Goal: Browse casually

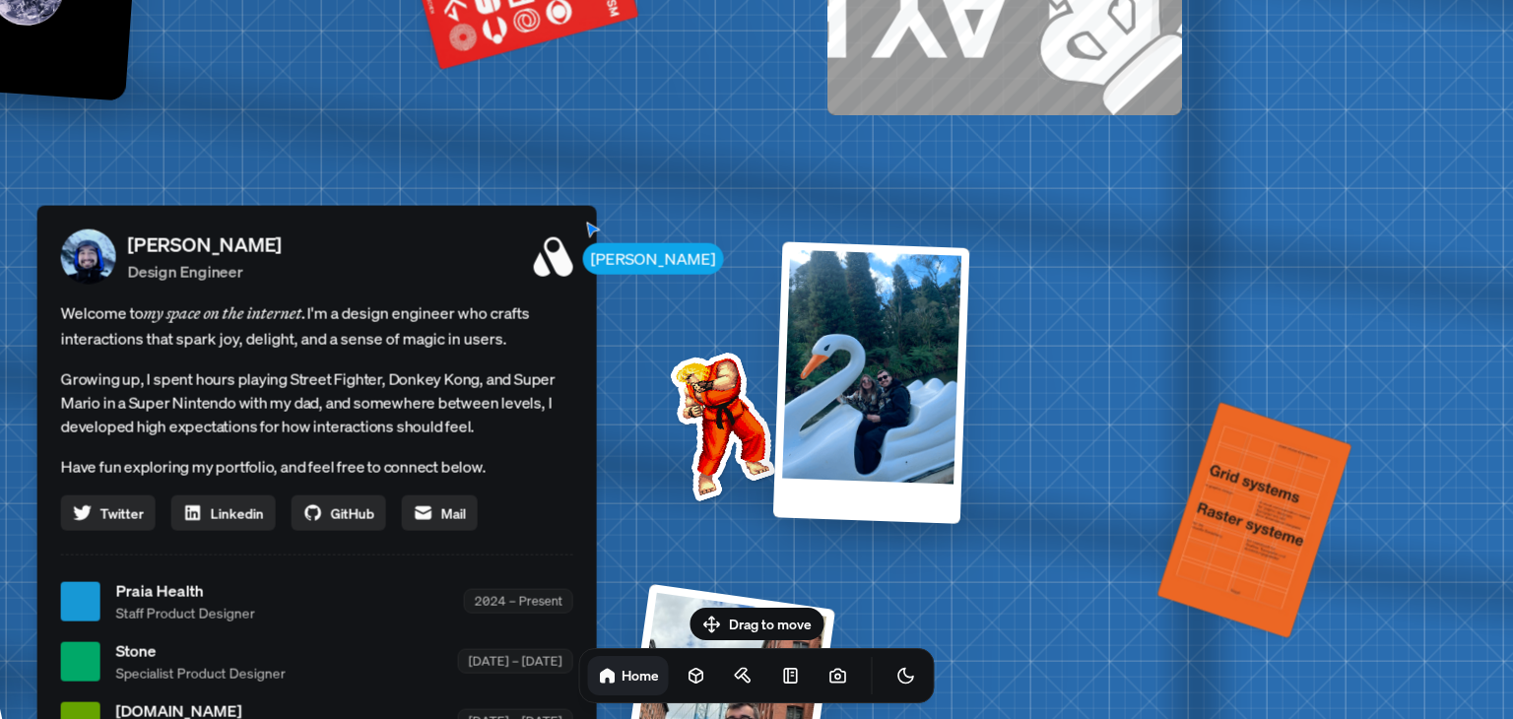
drag, startPoint x: 1003, startPoint y: 382, endPoint x: 663, endPoint y: 450, distance: 346.6
click at [589, 0] on body "[PERSON_NAME] [PERSON_NAME] Design Engineer Welcome to my space on the internet…" at bounding box center [756, 0] width 1513 height 0
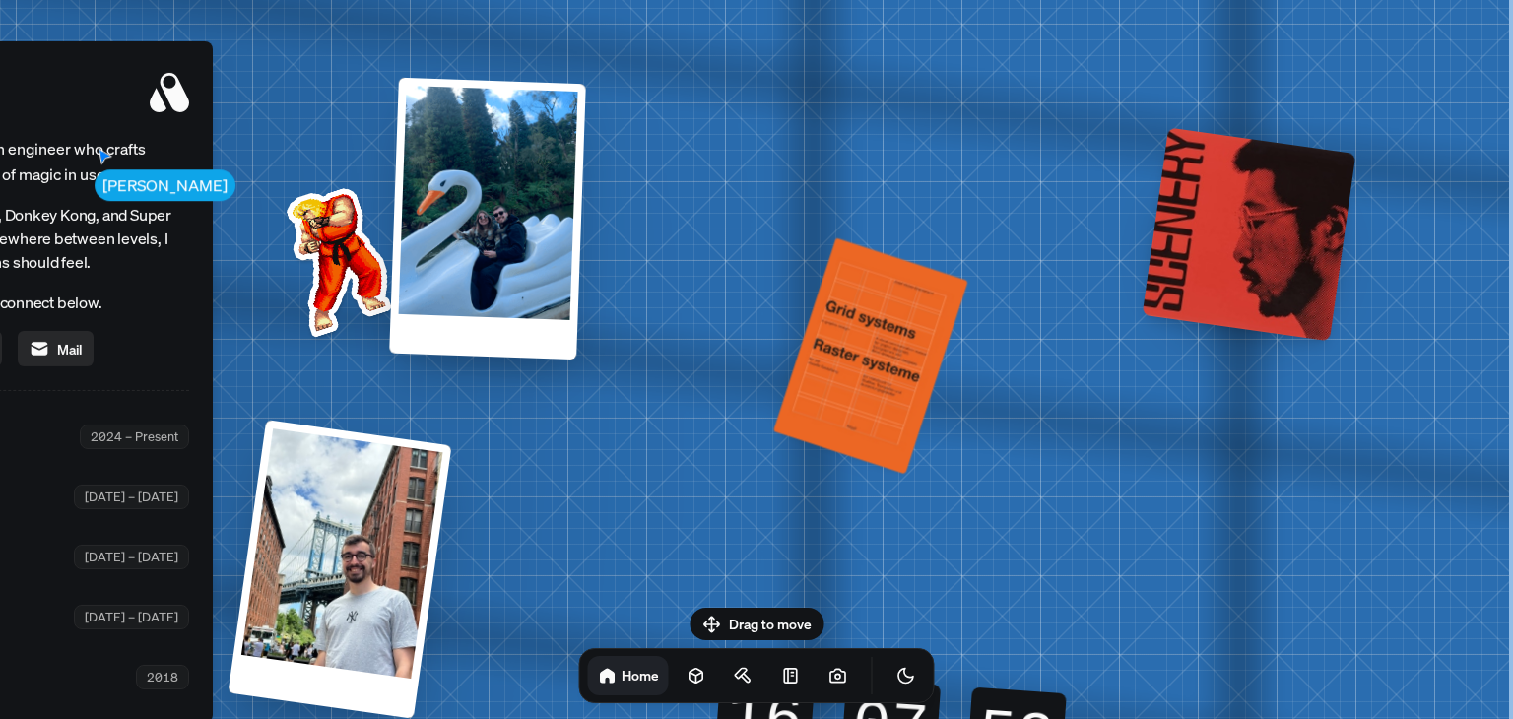
drag, startPoint x: 788, startPoint y: 407, endPoint x: 634, endPoint y: 454, distance: 160.8
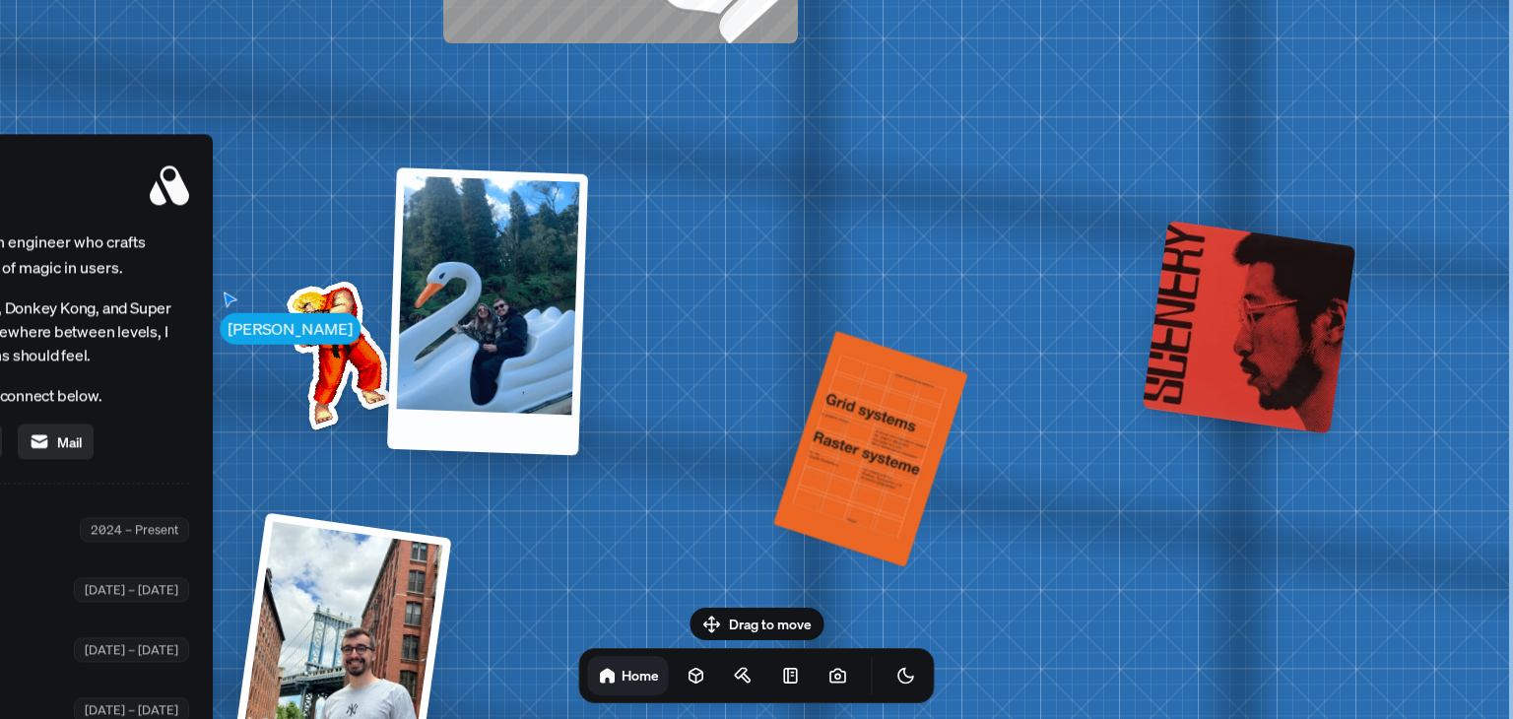
drag, startPoint x: 989, startPoint y: 344, endPoint x: 741, endPoint y: 393, distance: 253.1
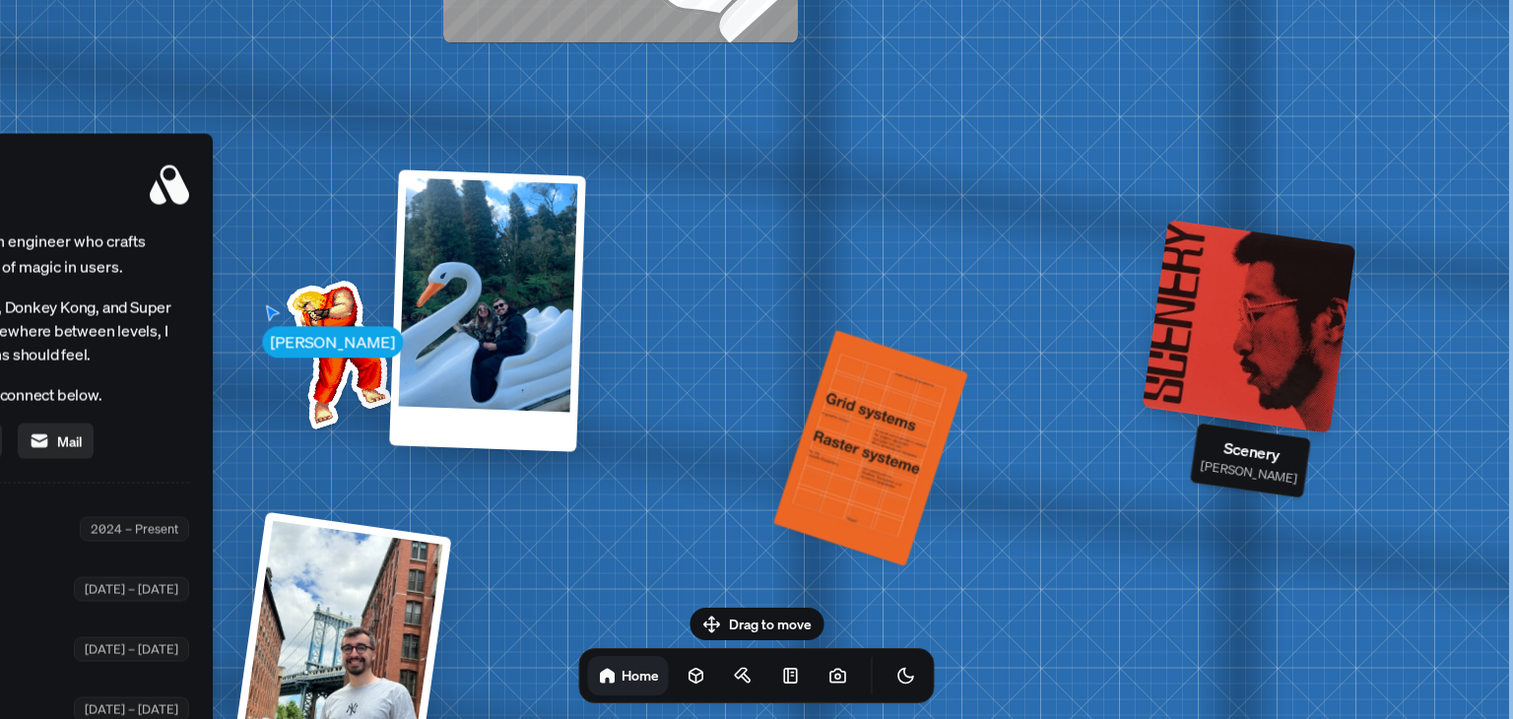
click at [1229, 286] on div at bounding box center [1250, 327] width 214 height 214
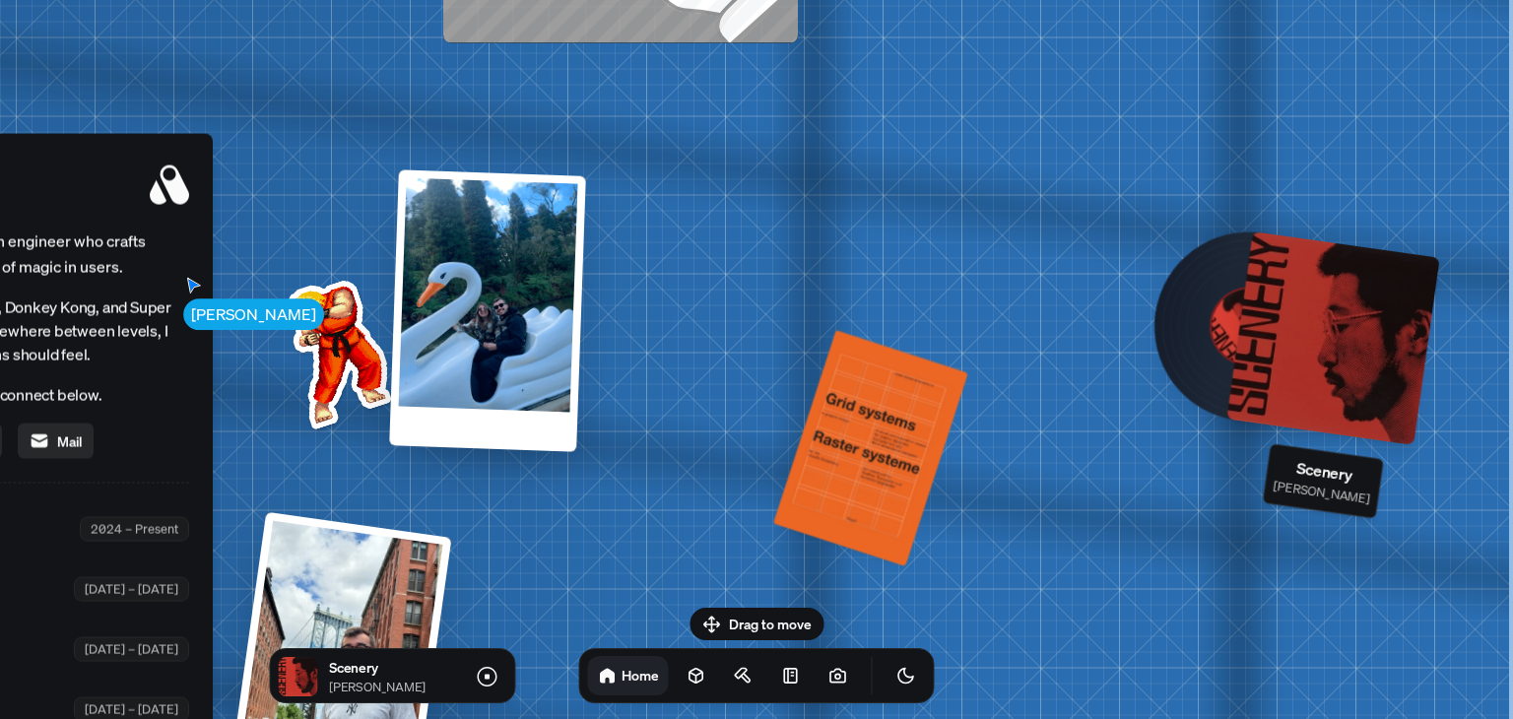
click at [1296, 307] on div at bounding box center [1334, 339] width 214 height 214
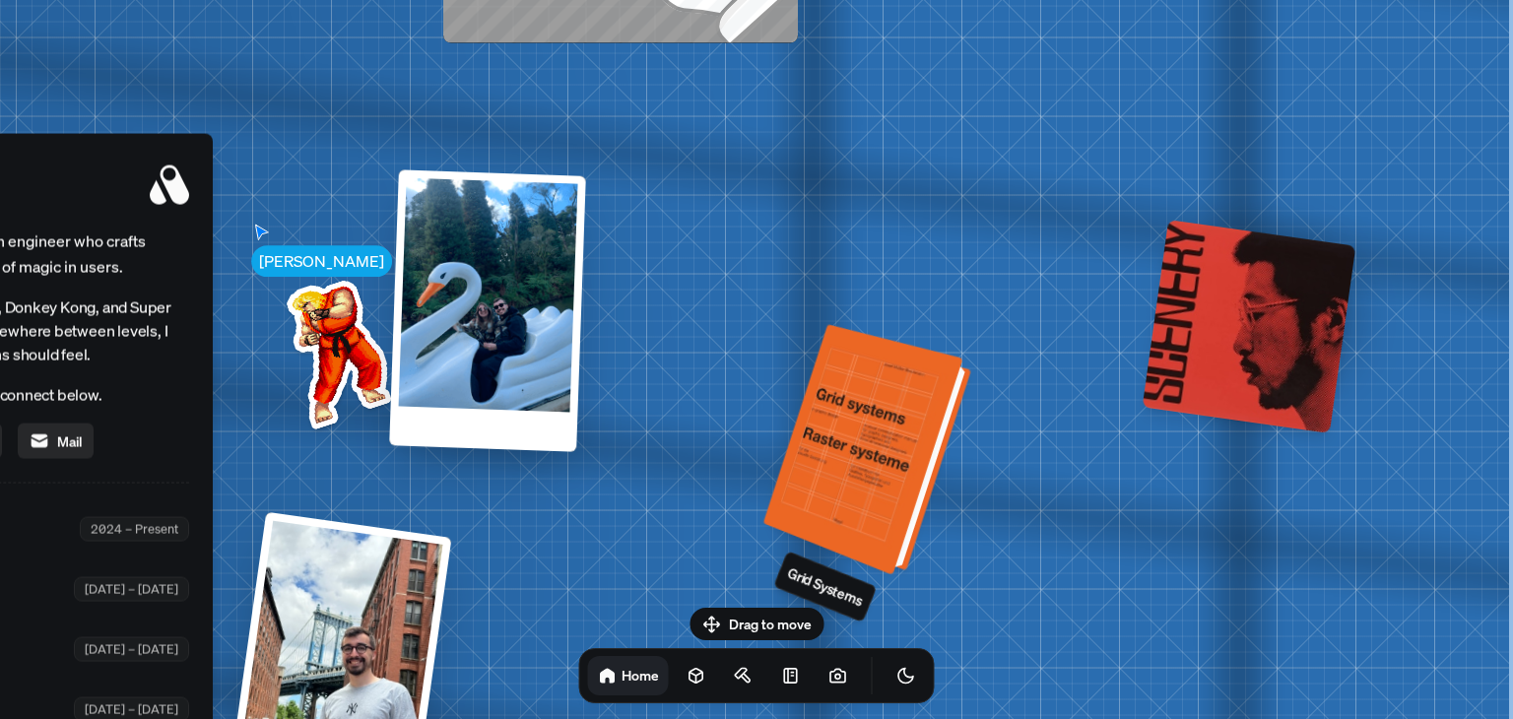
click at [830, 454] on div at bounding box center [870, 451] width 193 height 241
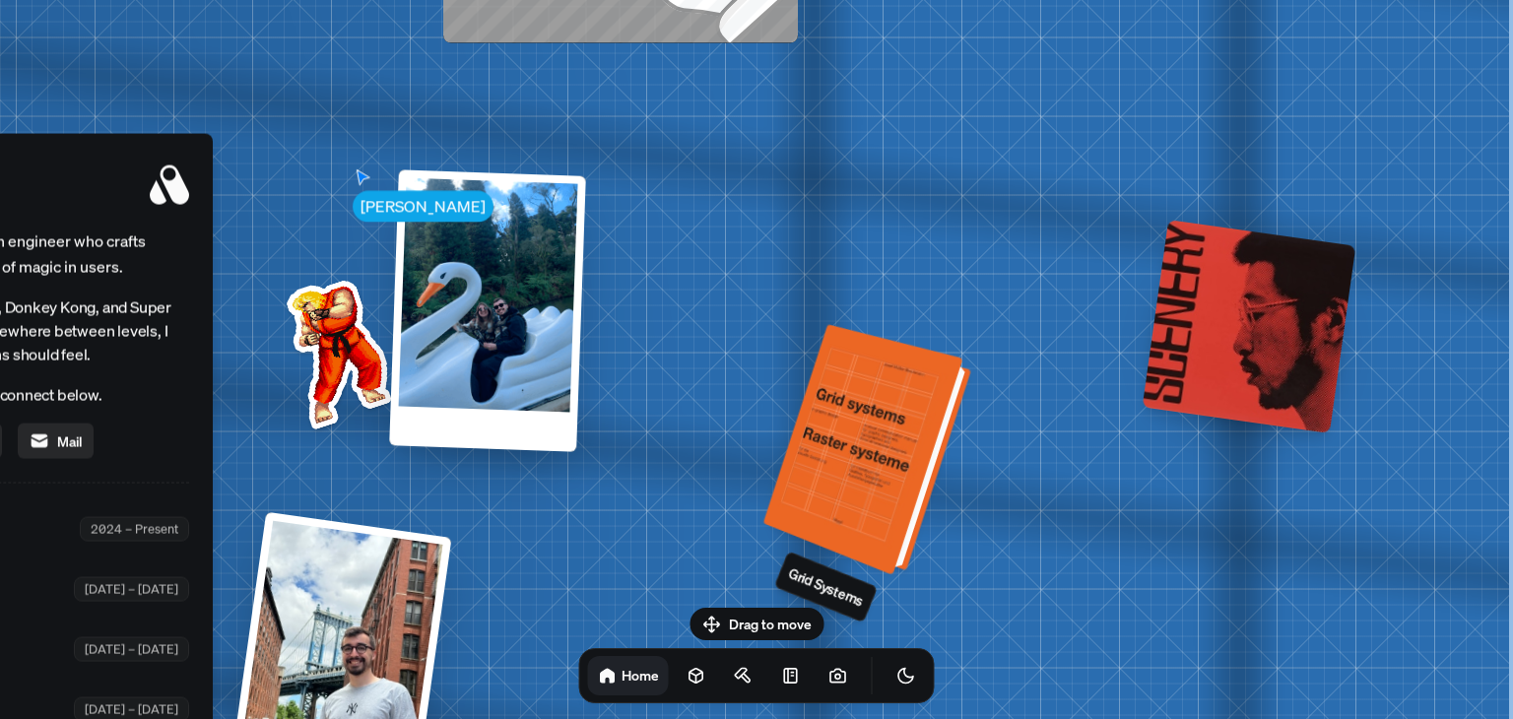
click at [902, 427] on div at bounding box center [870, 451] width 193 height 241
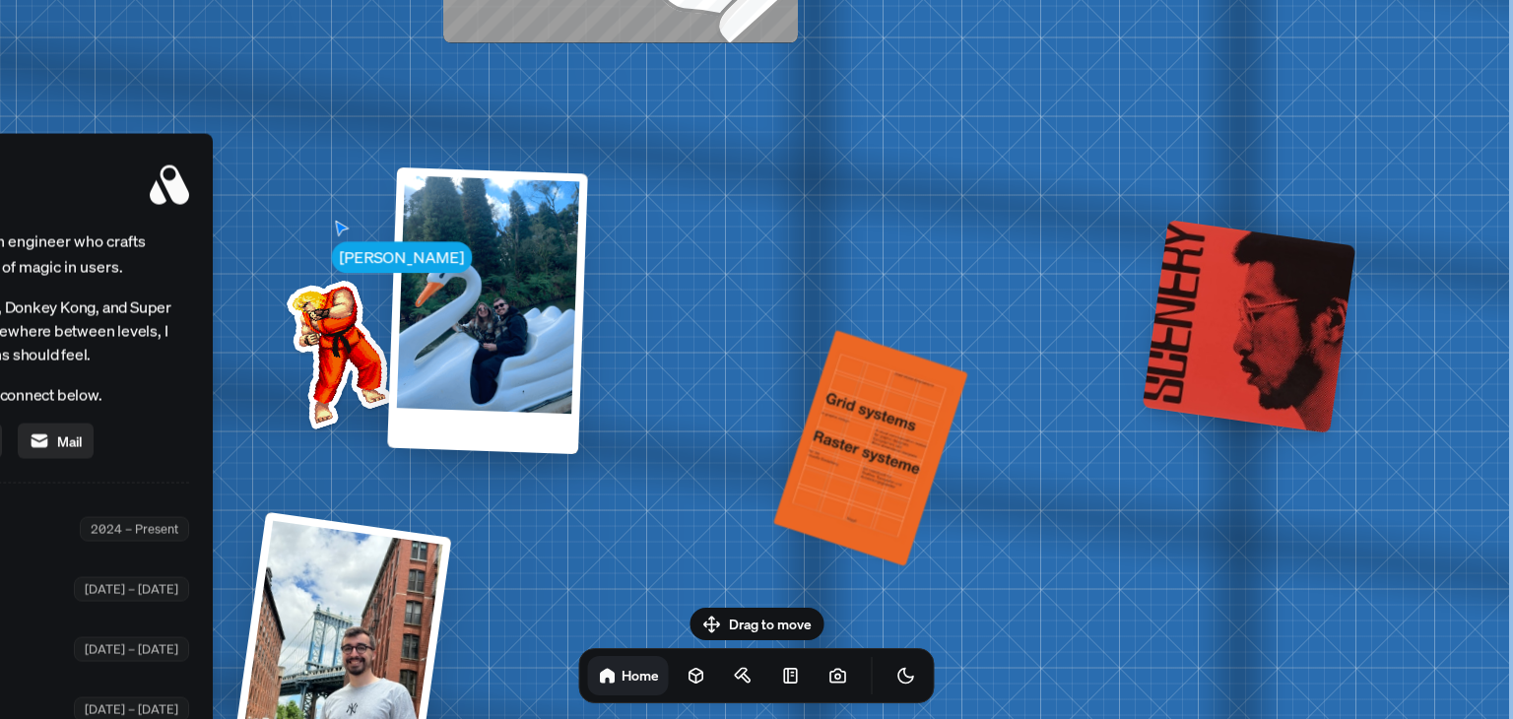
click at [487, 360] on div at bounding box center [487, 310] width 201 height 287
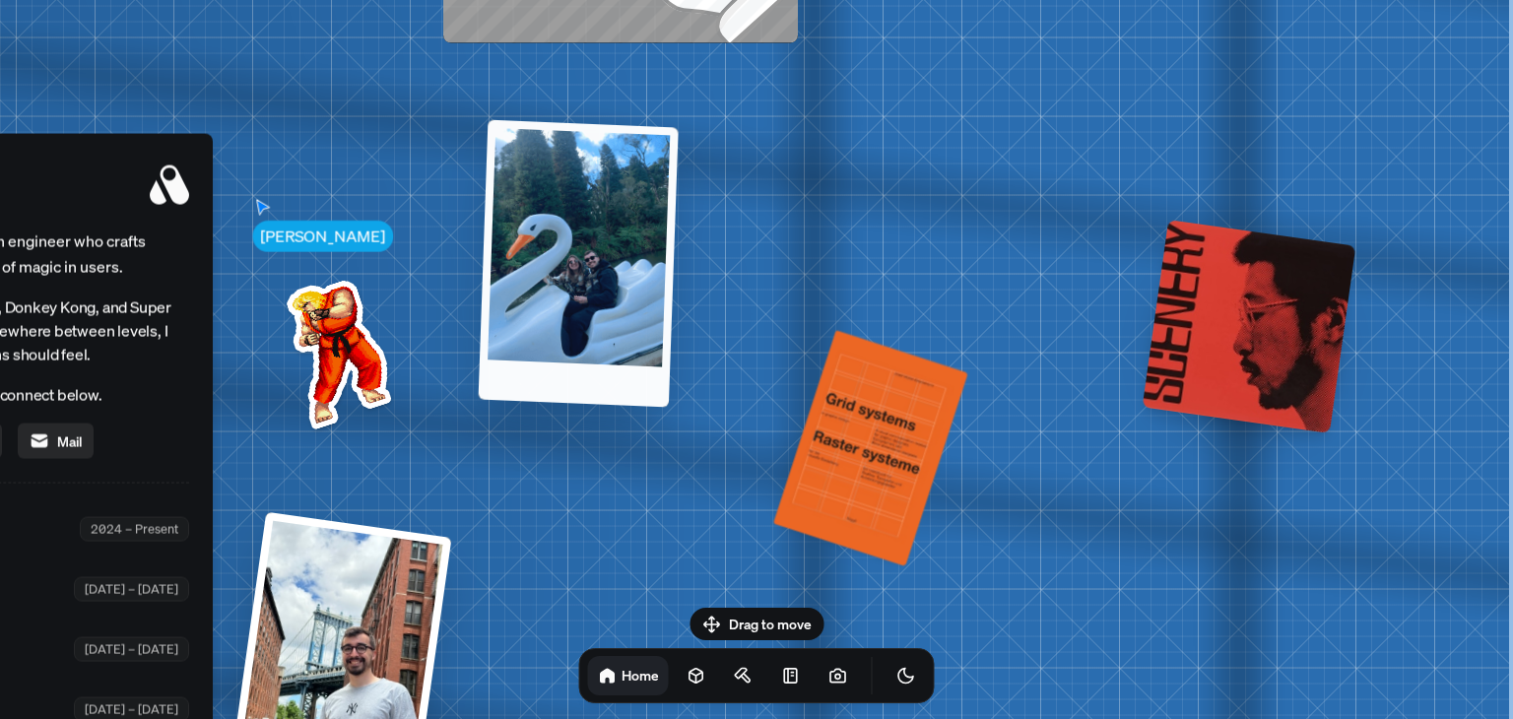
drag, startPoint x: 445, startPoint y: 417, endPoint x: 516, endPoint y: 355, distance: 94.3
click at [516, 355] on div at bounding box center [579, 264] width 200 height 288
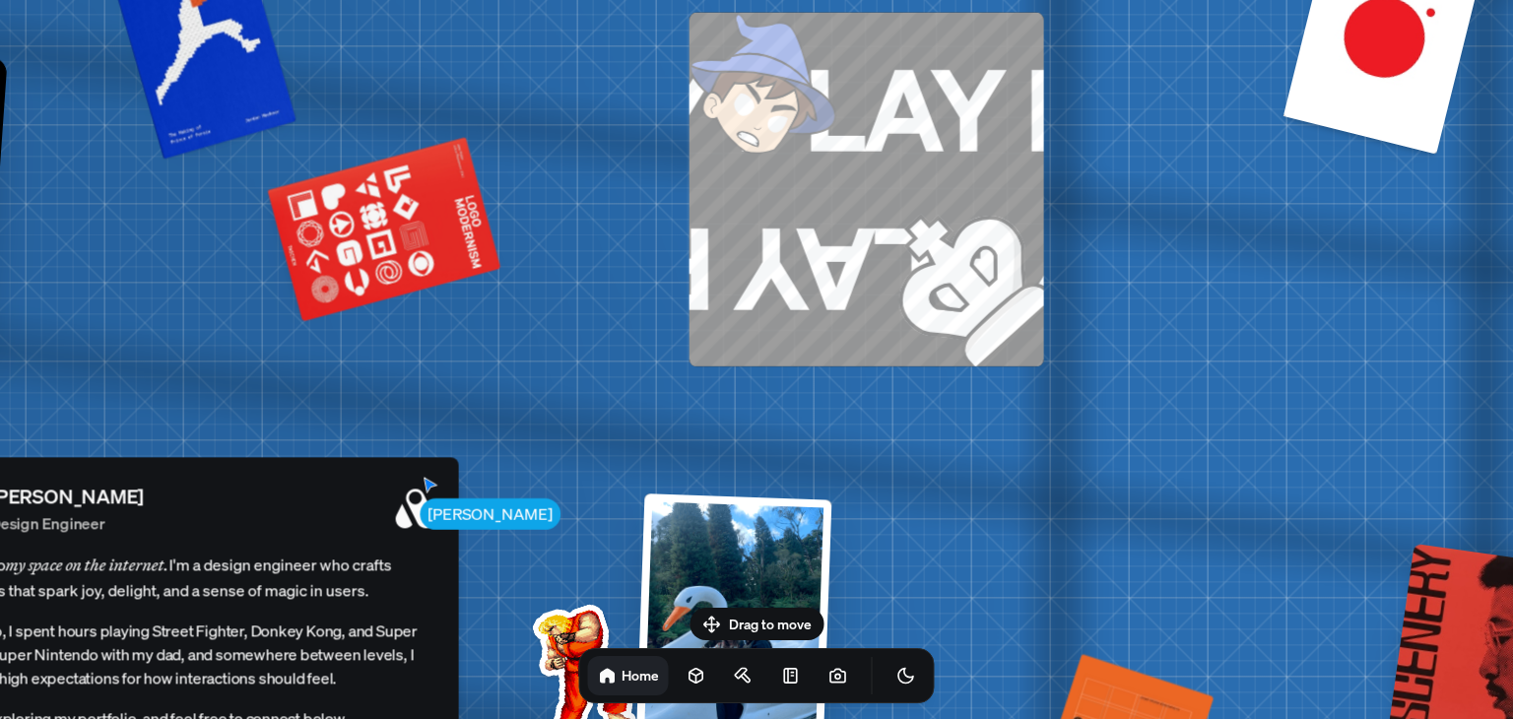
drag, startPoint x: 744, startPoint y: 272, endPoint x: 996, endPoint y: 589, distance: 405.3
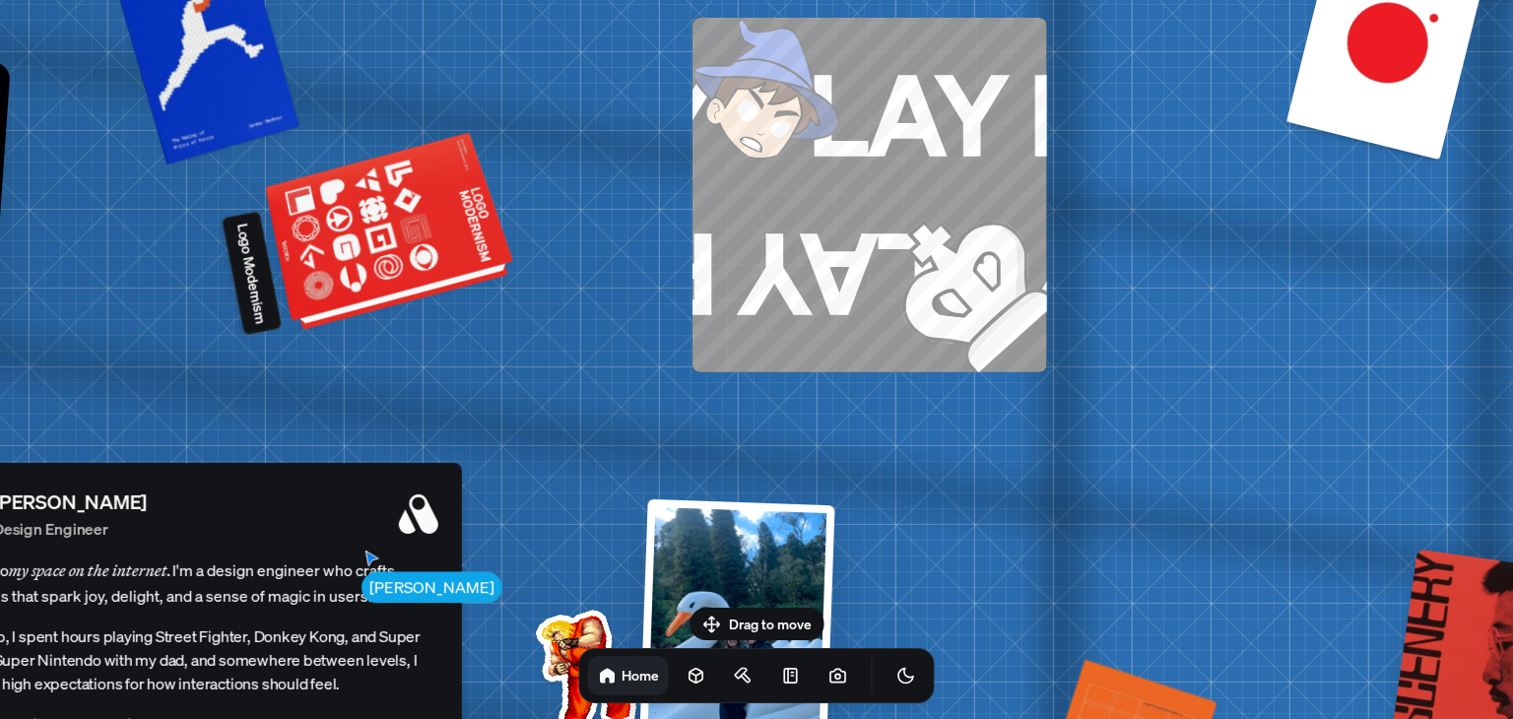
click at [465, 245] on div at bounding box center [391, 235] width 239 height 182
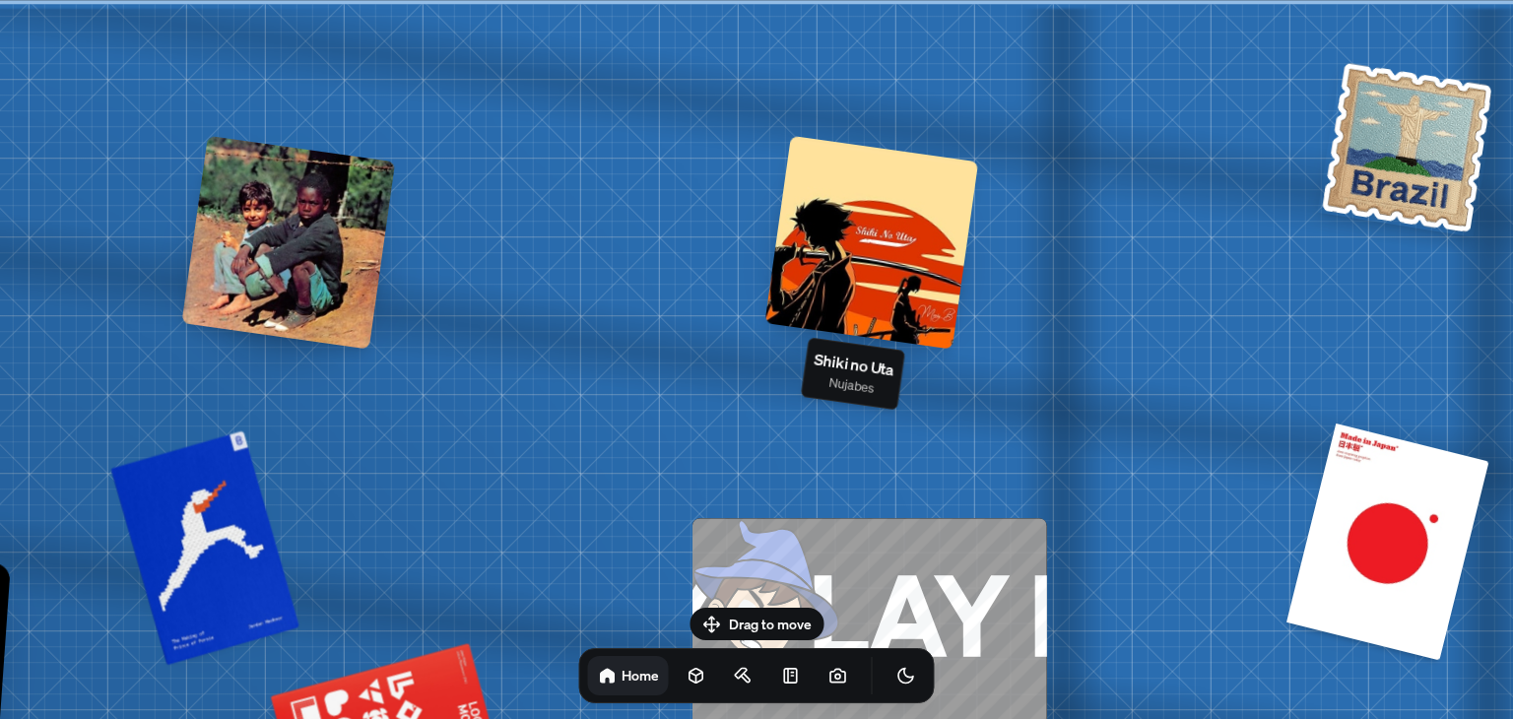
click at [864, 233] on div at bounding box center [871, 243] width 214 height 214
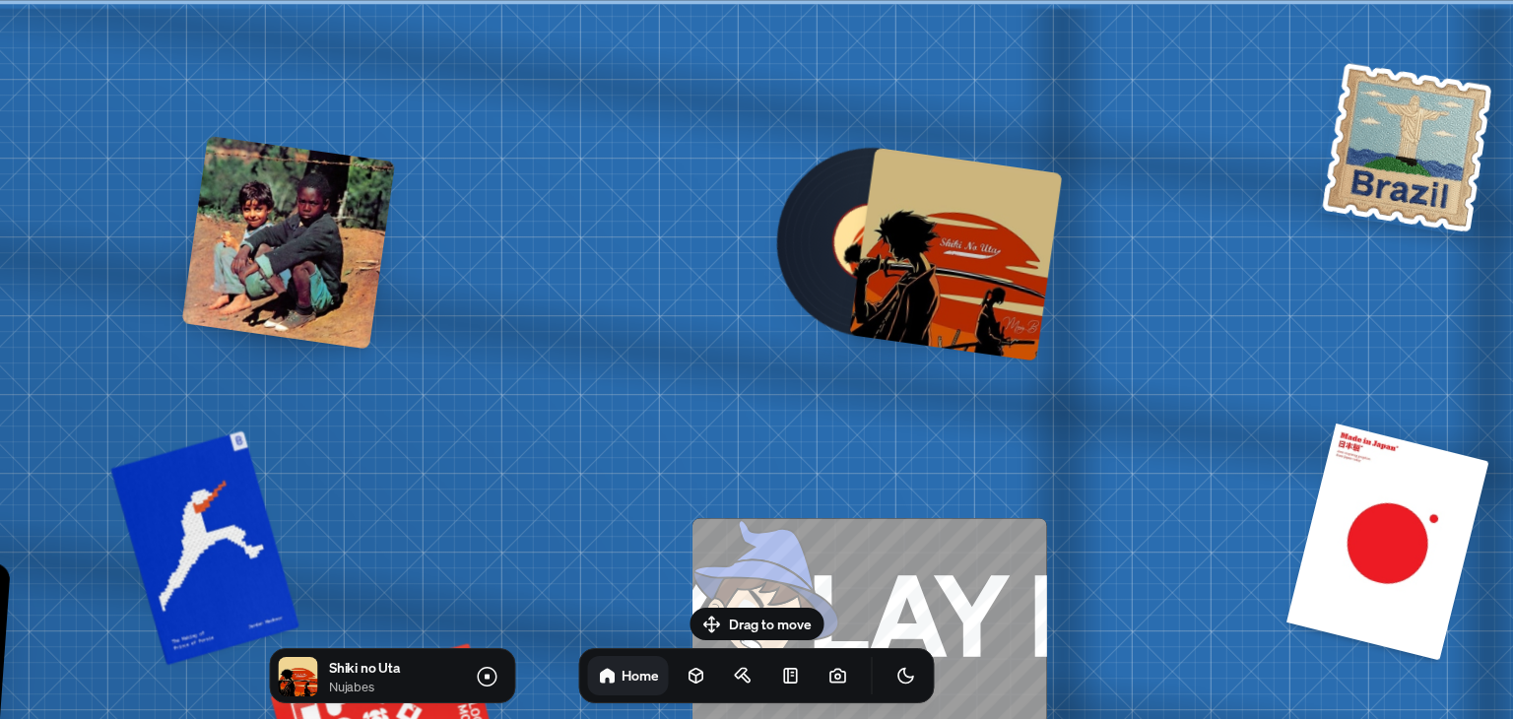
click at [906, 245] on div at bounding box center [956, 255] width 214 height 214
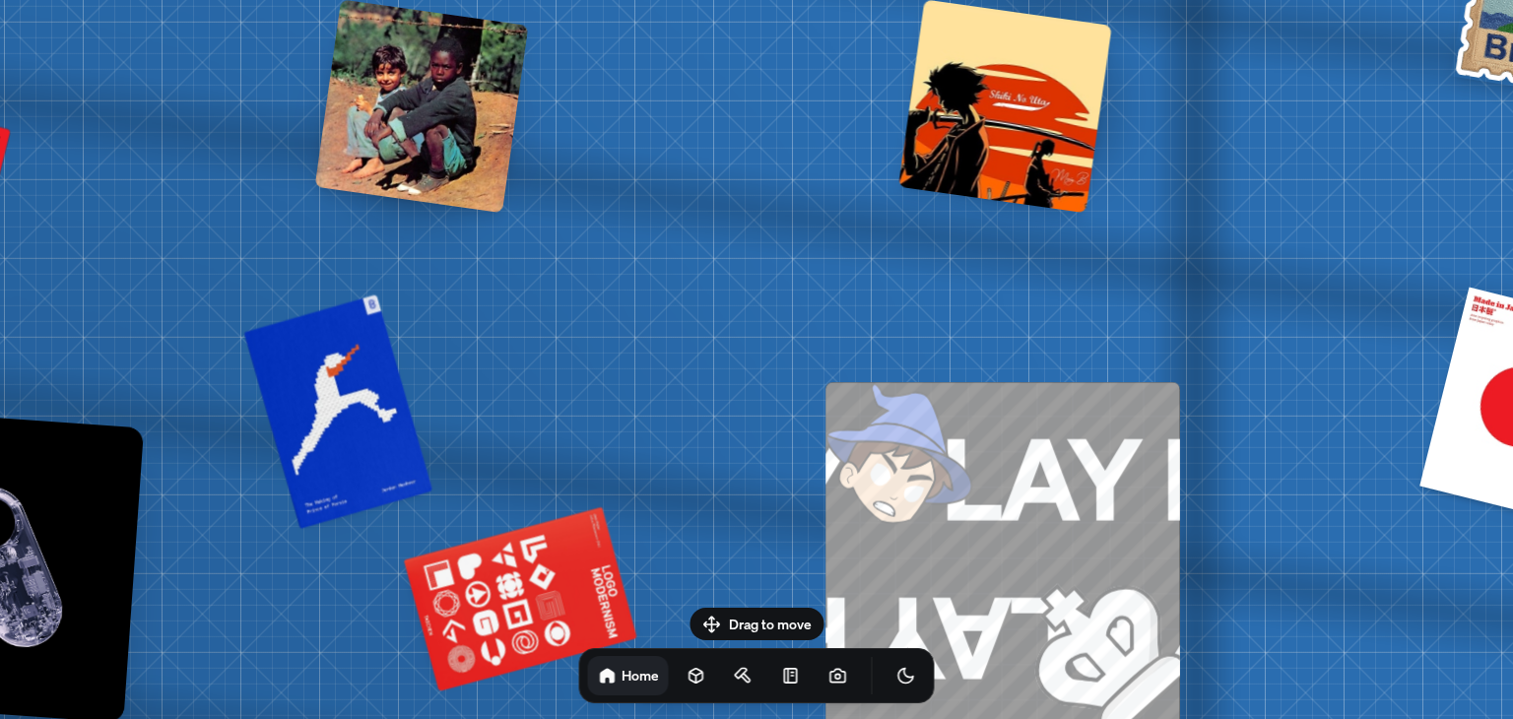
drag, startPoint x: 503, startPoint y: 460, endPoint x: 729, endPoint y: 226, distance: 325.4
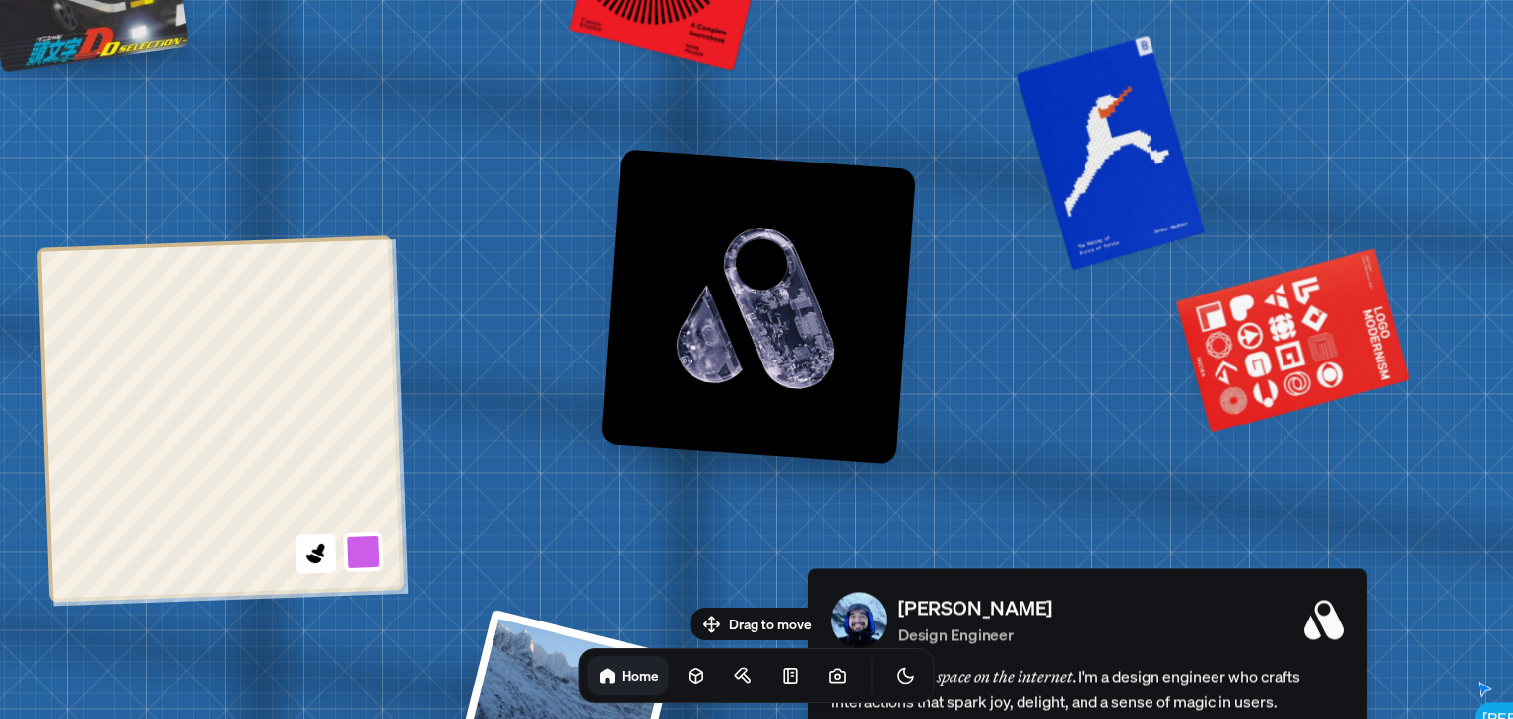
drag, startPoint x: 464, startPoint y: 439, endPoint x: 1171, endPoint y: 52, distance: 806.4
